Goal: Information Seeking & Learning: Stay updated

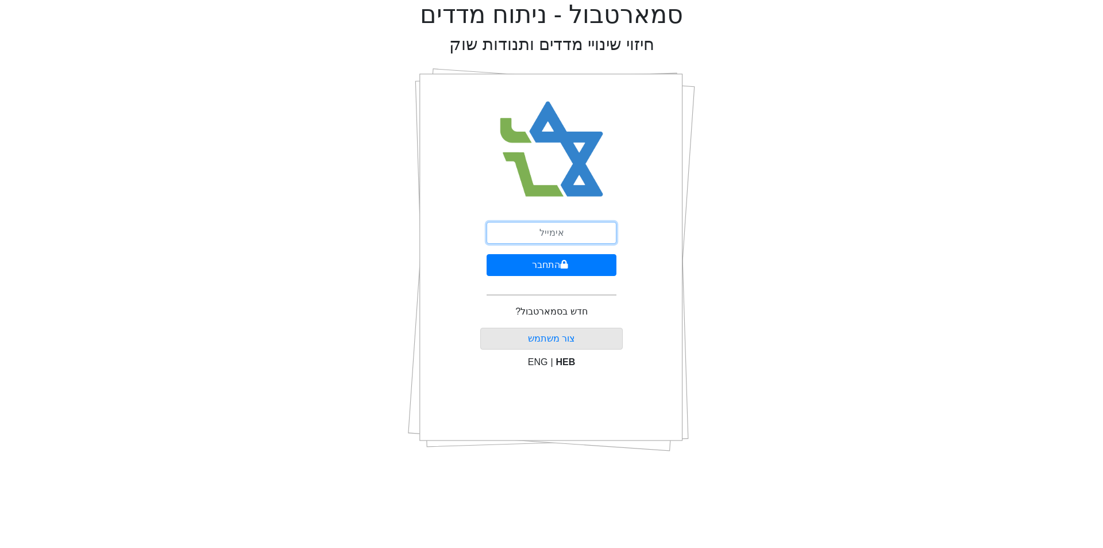
click at [571, 232] on input "email" at bounding box center [552, 233] width 130 height 22
type input "[EMAIL_ADDRESS][DOMAIN_NAME]"
click at [562, 261] on icon "submit" at bounding box center [564, 264] width 7 height 9
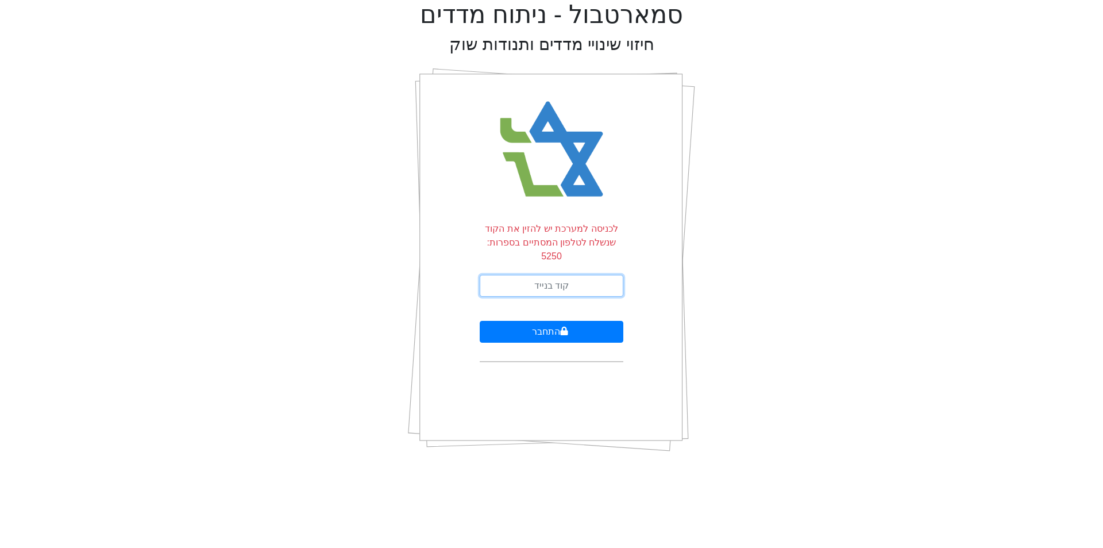
click at [546, 275] on input "text" at bounding box center [552, 286] width 144 height 22
type input "665879"
click at [480, 321] on button "התחבר" at bounding box center [552, 332] width 144 height 22
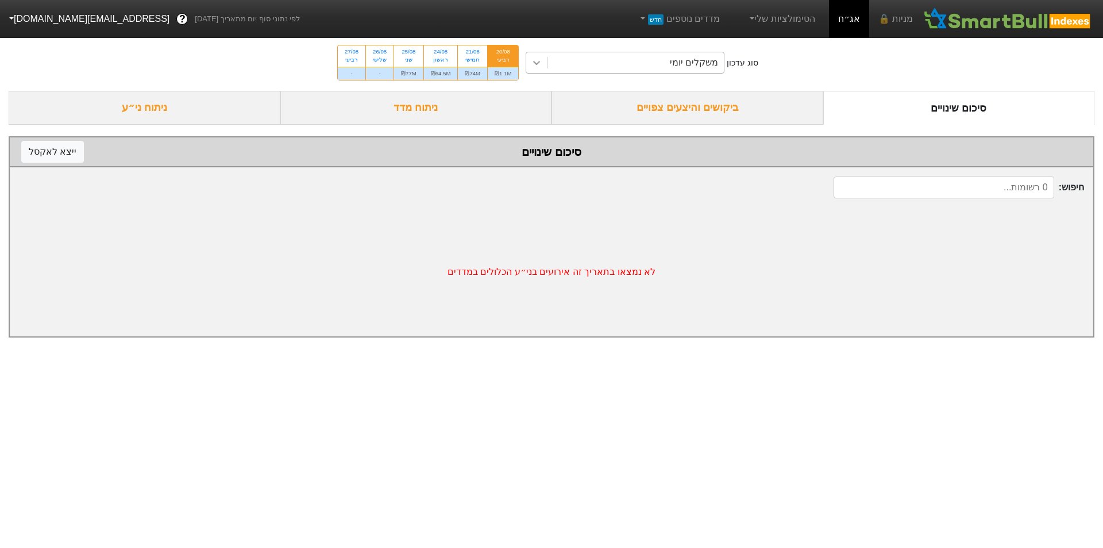
click at [537, 63] on icon at bounding box center [537, 63] width 7 height 4
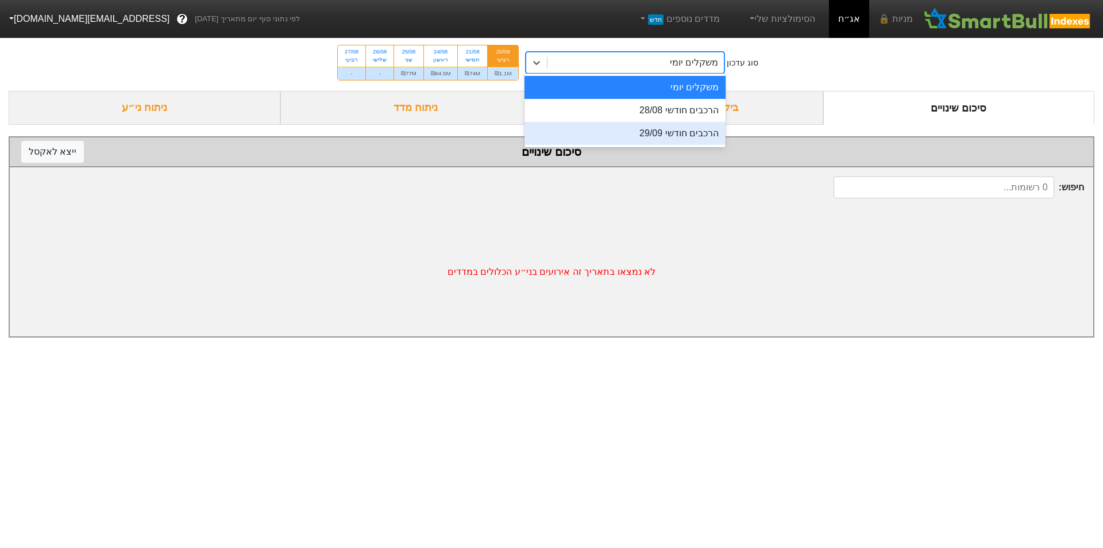
click at [690, 134] on div "הרכבים חודשי 29/09" at bounding box center [625, 133] width 201 height 23
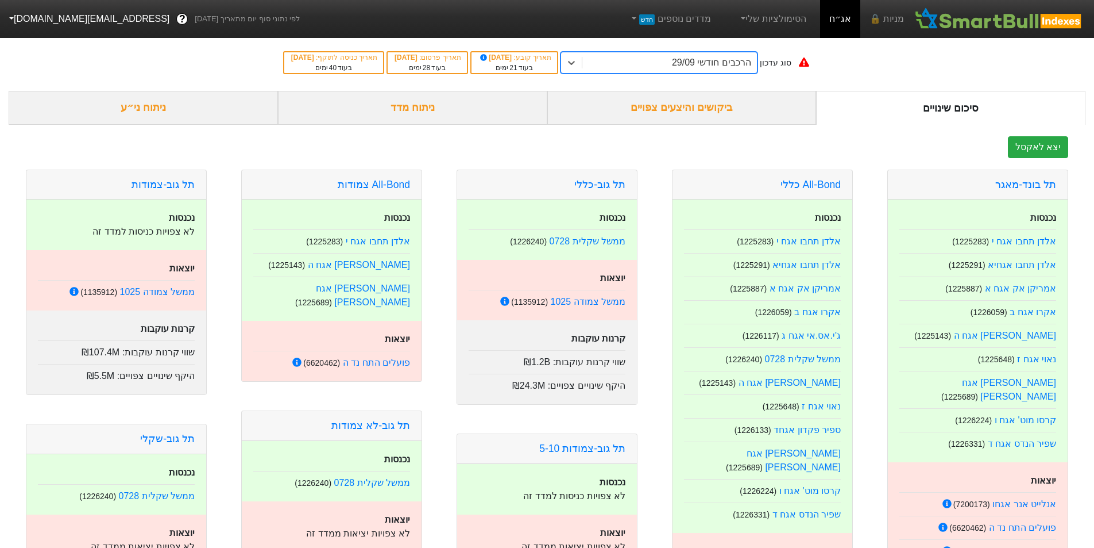
click at [680, 112] on div "ביקושים והיצעים צפויים" at bounding box center [682, 108] width 269 height 34
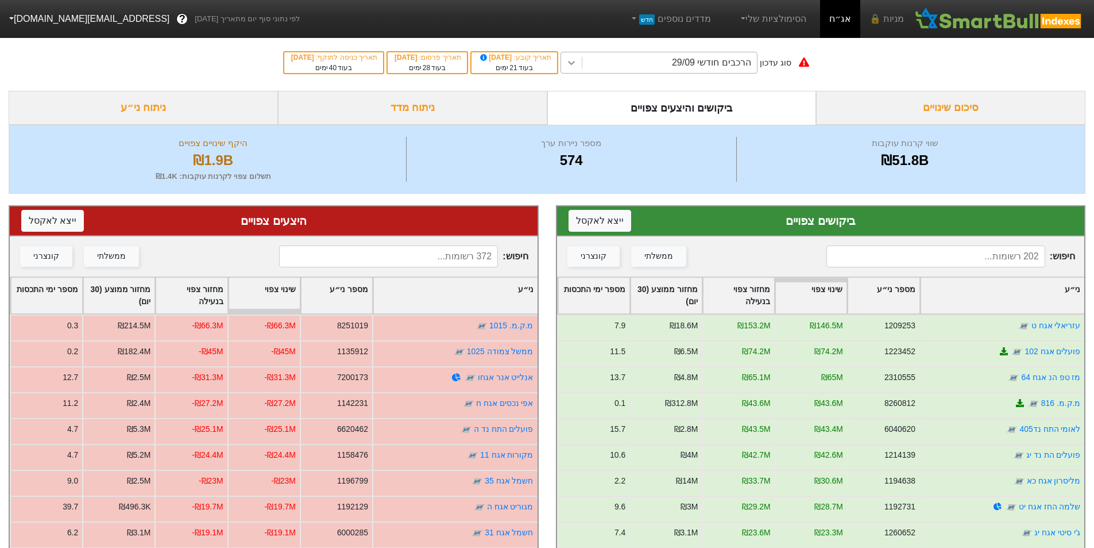
click at [577, 64] on icon at bounding box center [571, 62] width 11 height 11
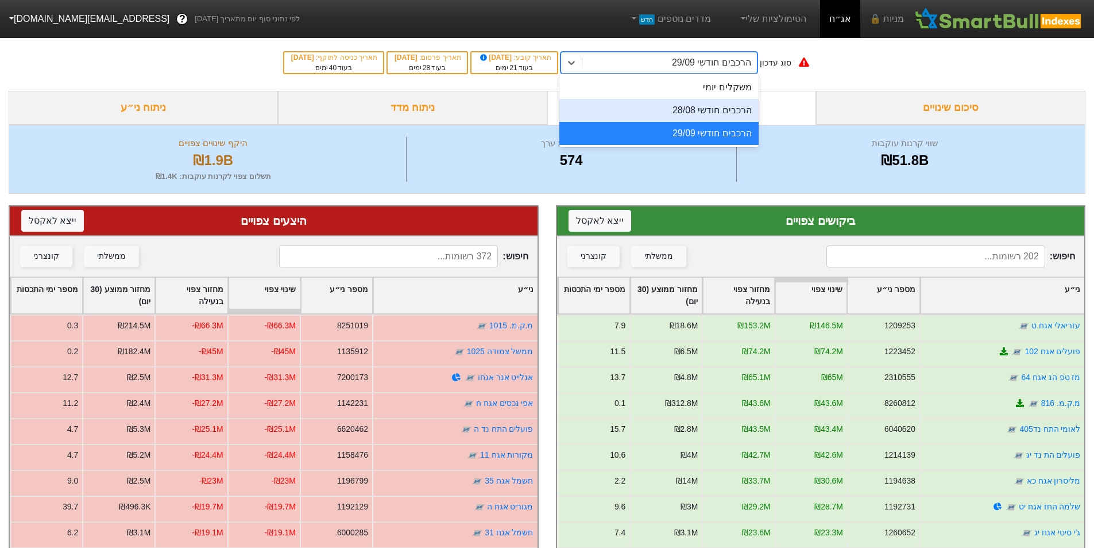
click at [665, 111] on div "הרכבים חודשי 28/08" at bounding box center [659, 110] width 199 height 23
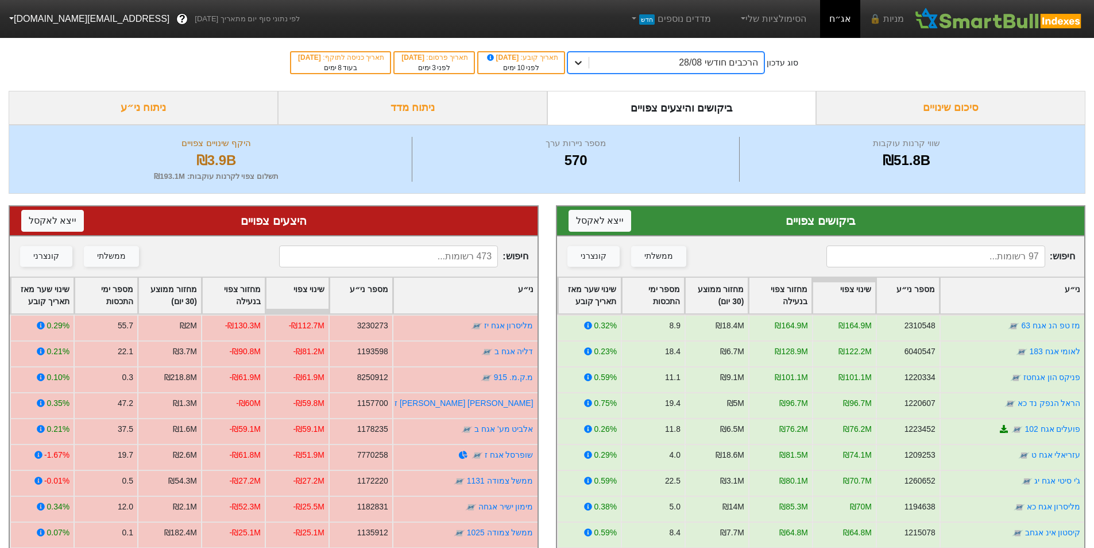
click at [584, 61] on icon at bounding box center [578, 62] width 11 height 11
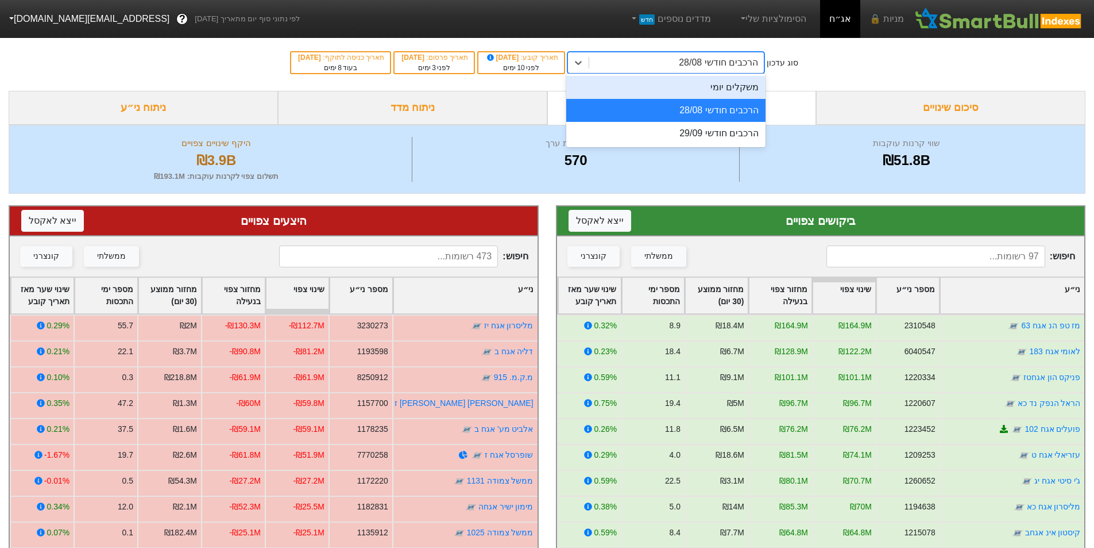
click at [646, 90] on div "משקלים יומי" at bounding box center [665, 87] width 199 height 23
